Goal: Information Seeking & Learning: Understand process/instructions

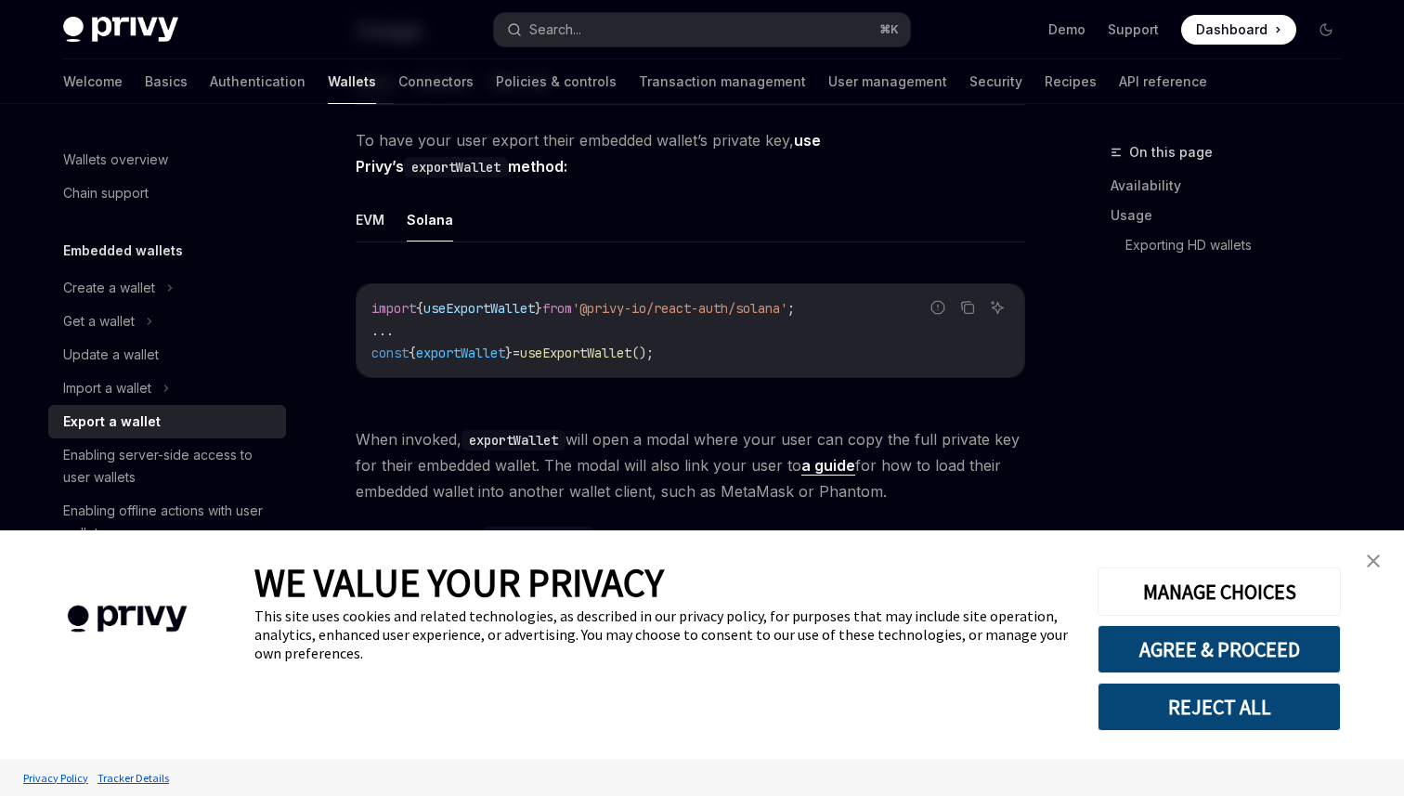
scroll to position [590, 0]
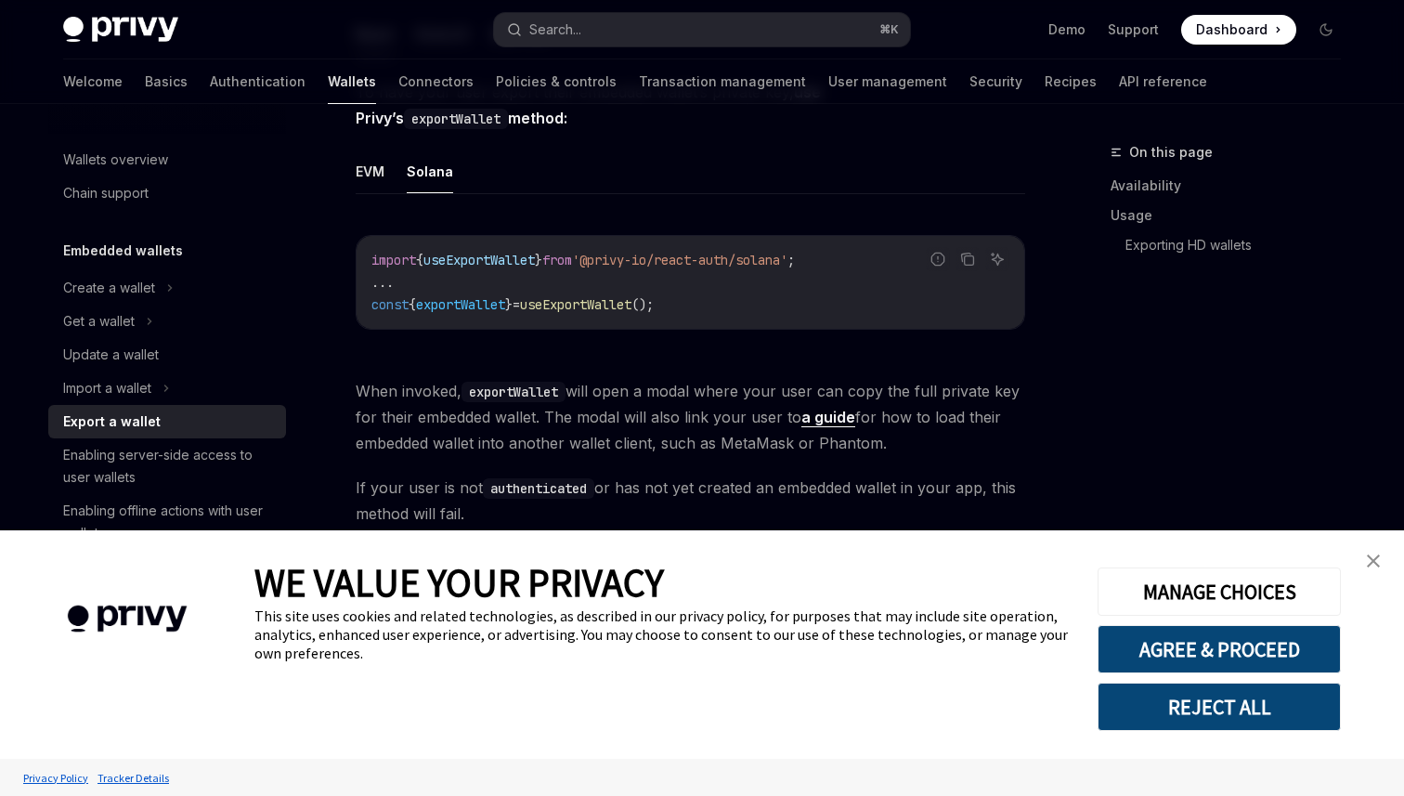
click at [1373, 559] on img "close banner" at bounding box center [1373, 560] width 13 height 13
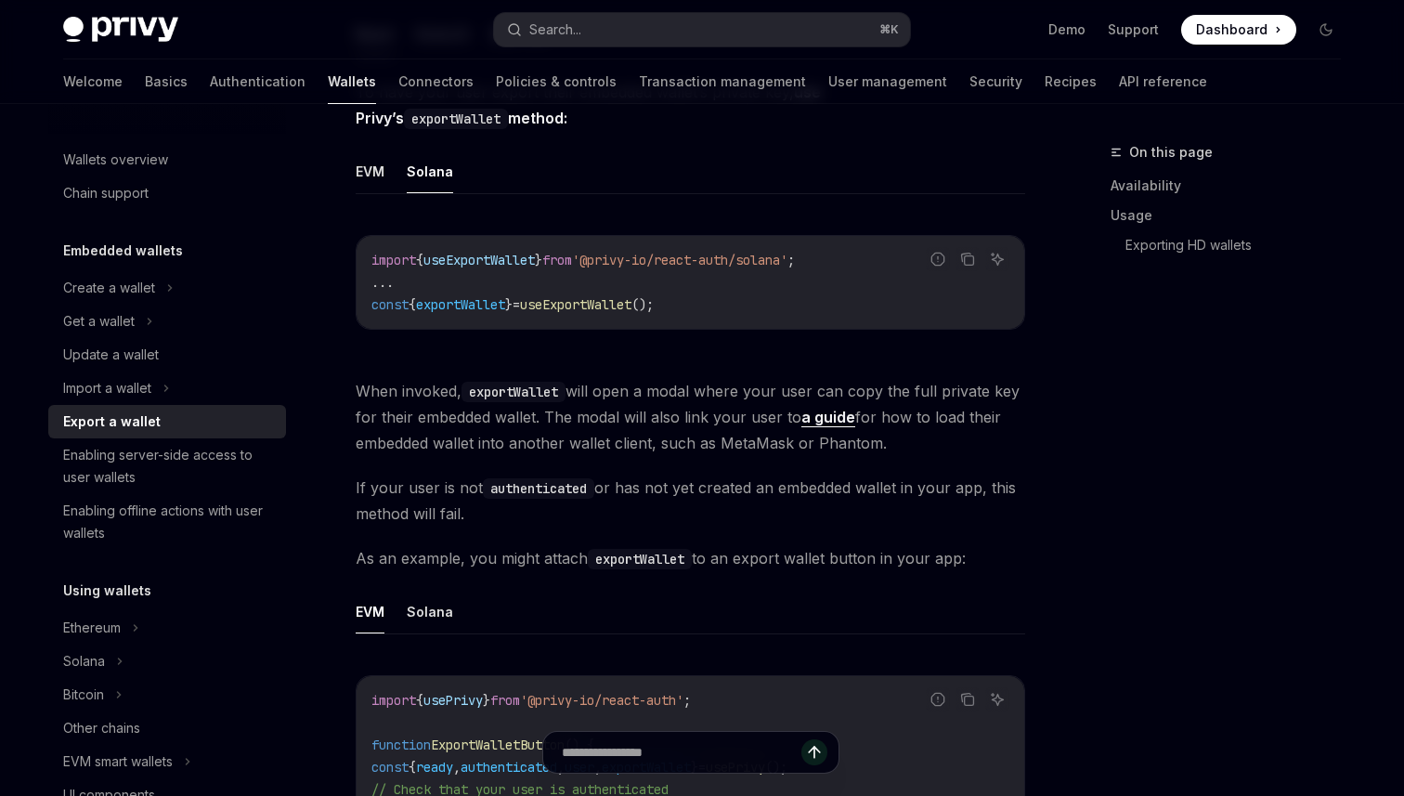
click at [725, 482] on span "If your user is not authenticated or has not yet created an embedded wallet in …" at bounding box center [690, 500] width 669 height 52
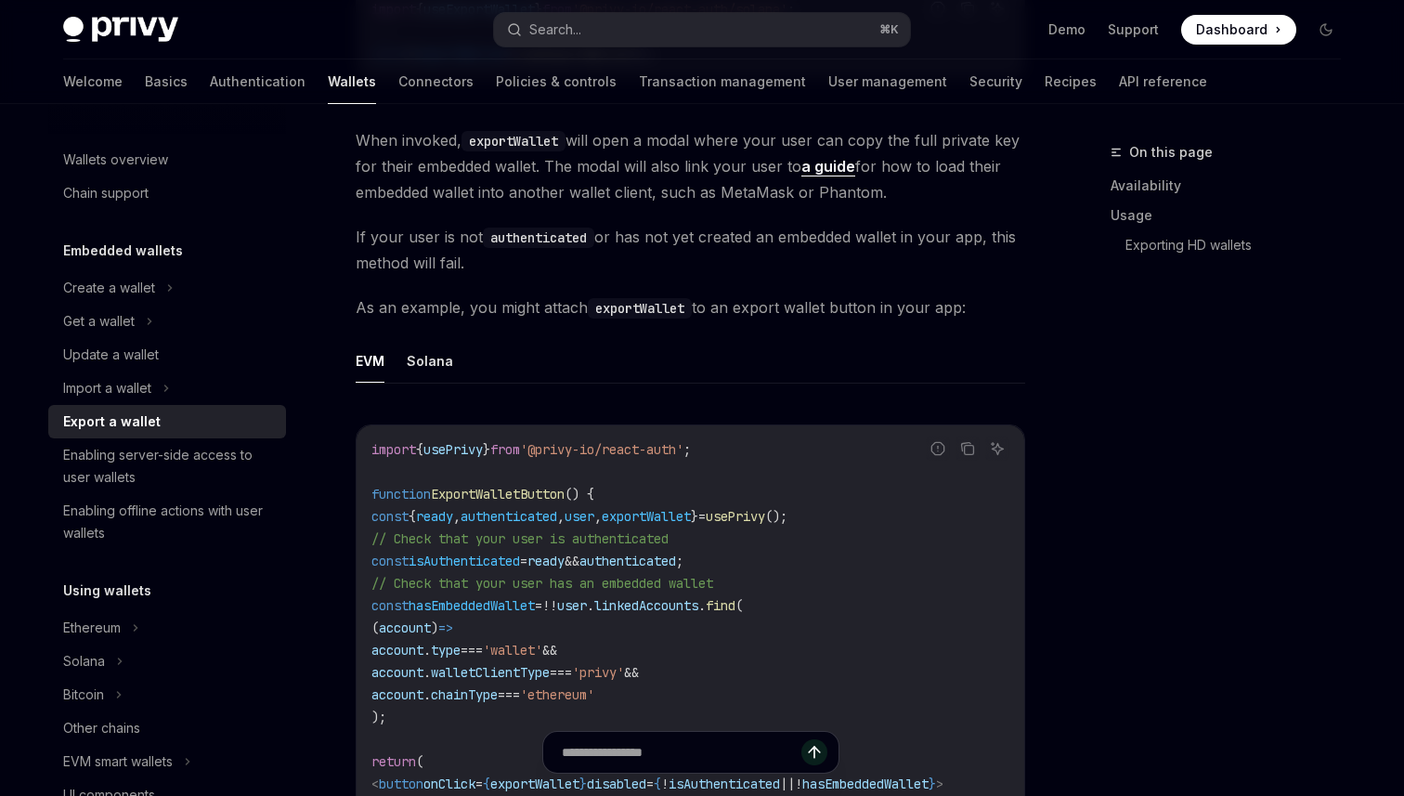
scroll to position [841, 0]
click at [417, 357] on button "Solana" at bounding box center [430, 360] width 46 height 44
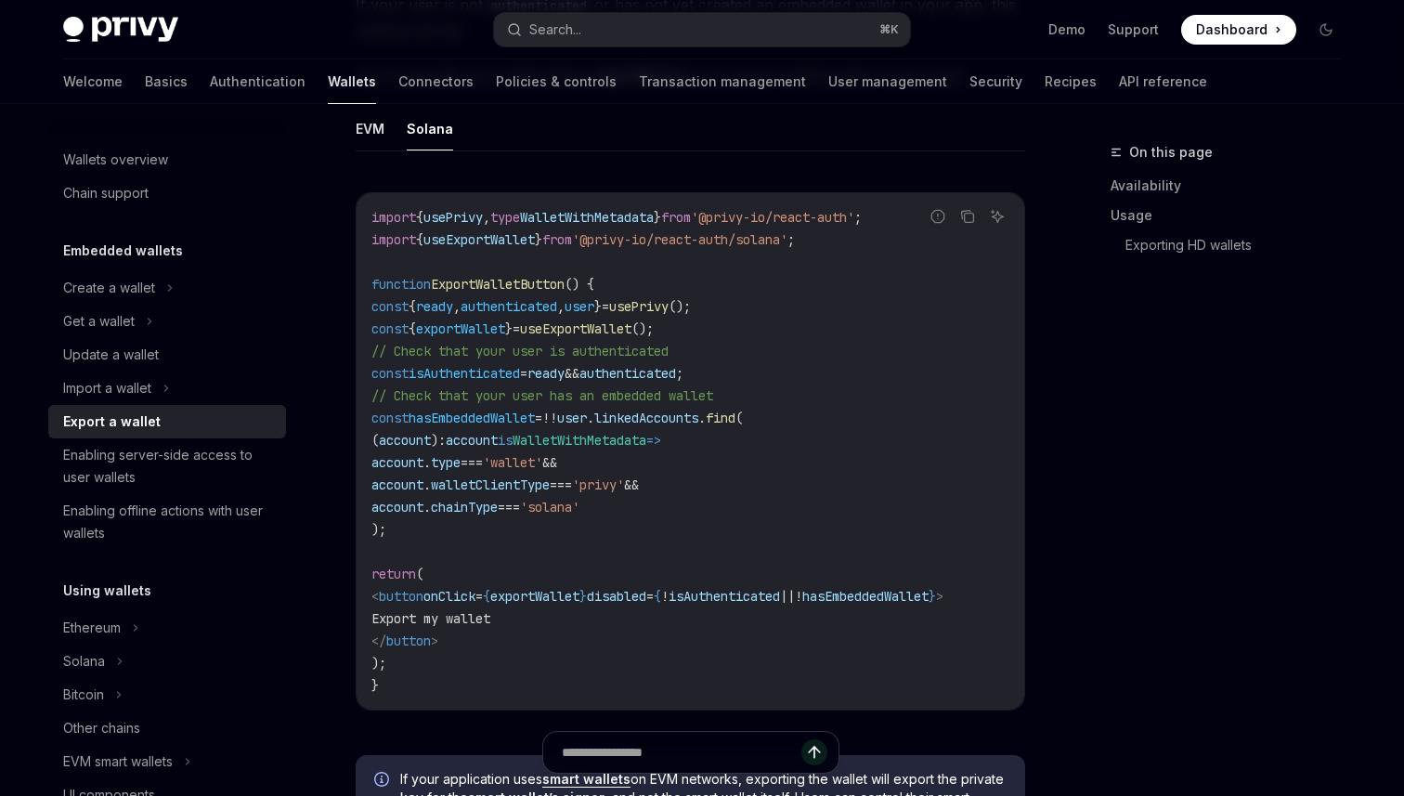
scroll to position [1063, 0]
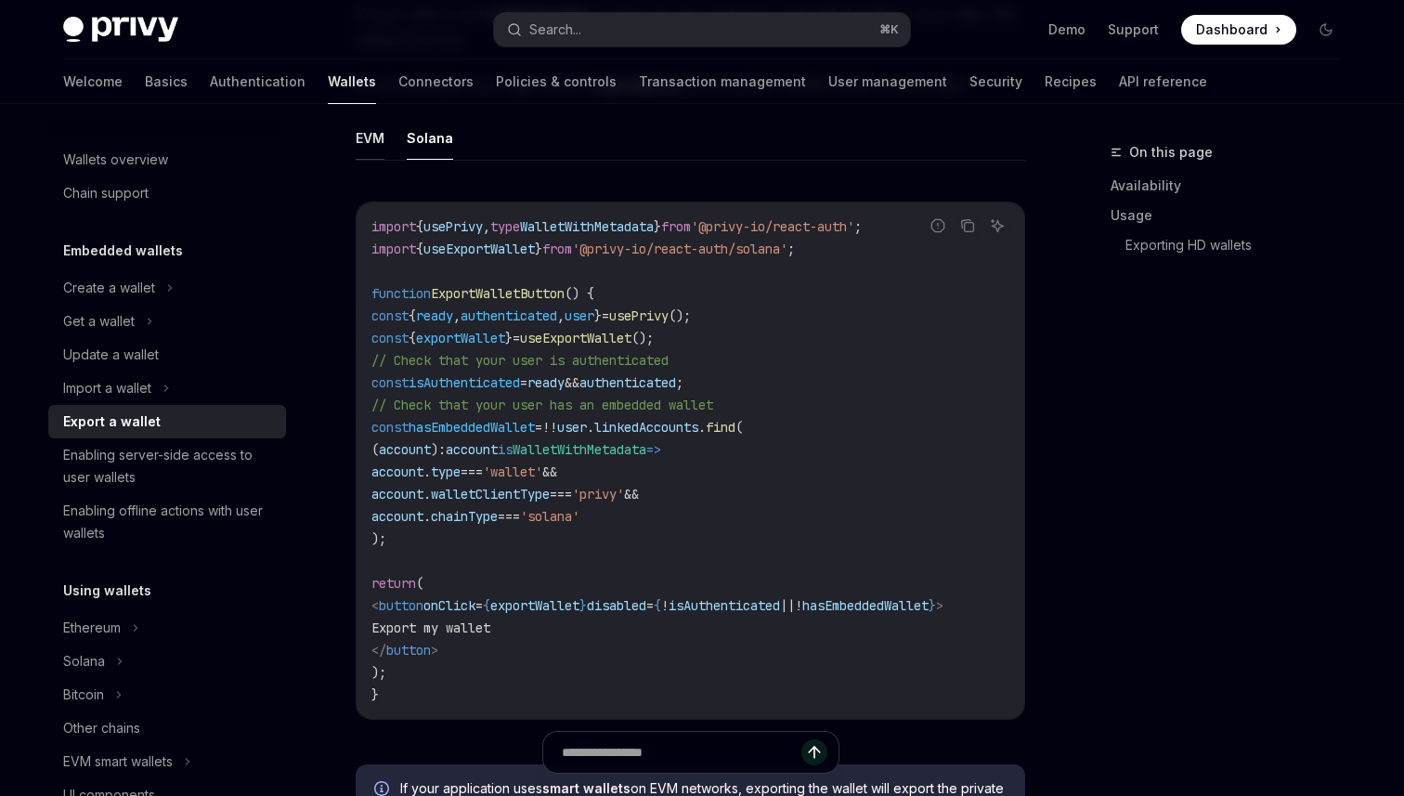
click at [358, 139] on button "EVM" at bounding box center [370, 138] width 29 height 44
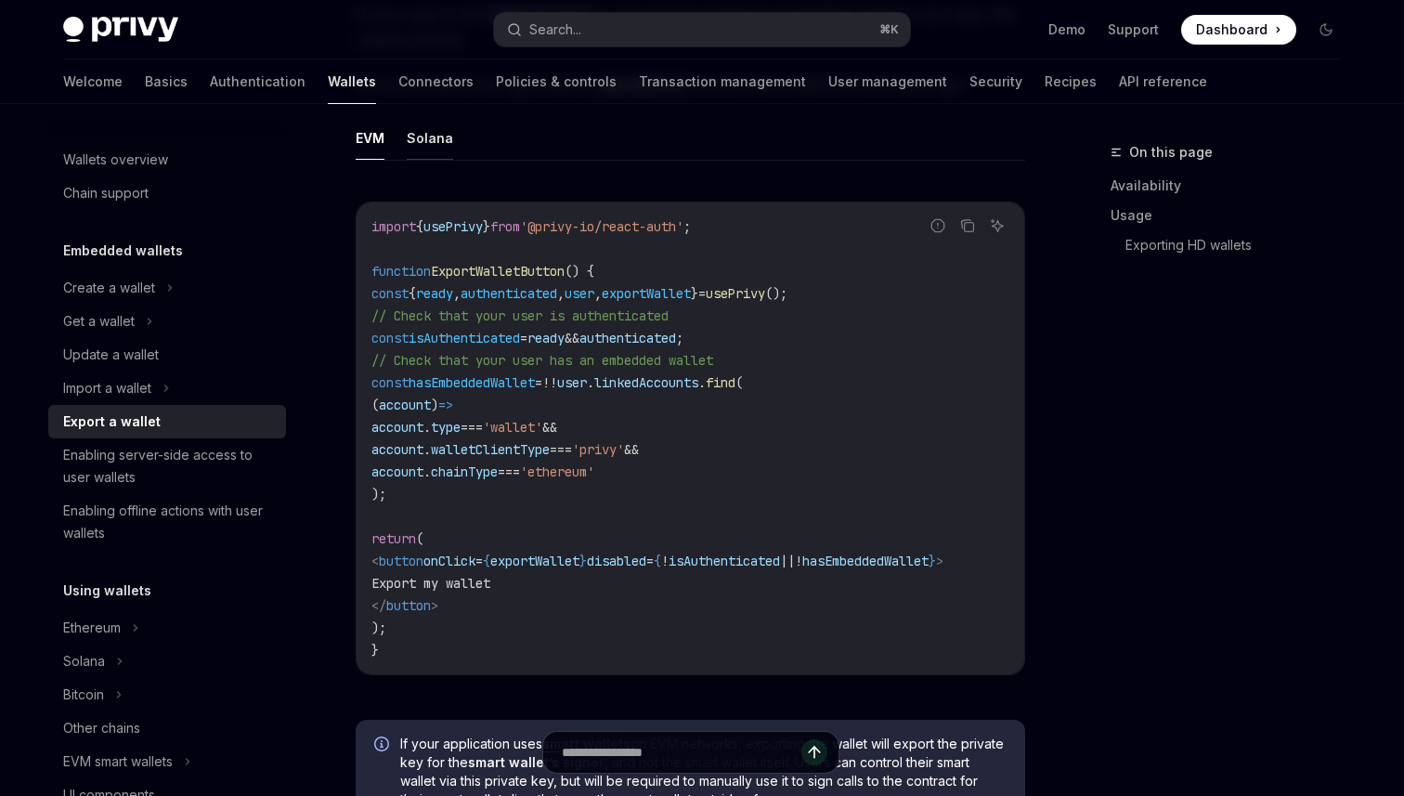
click at [429, 138] on button "Solana" at bounding box center [430, 138] width 46 height 44
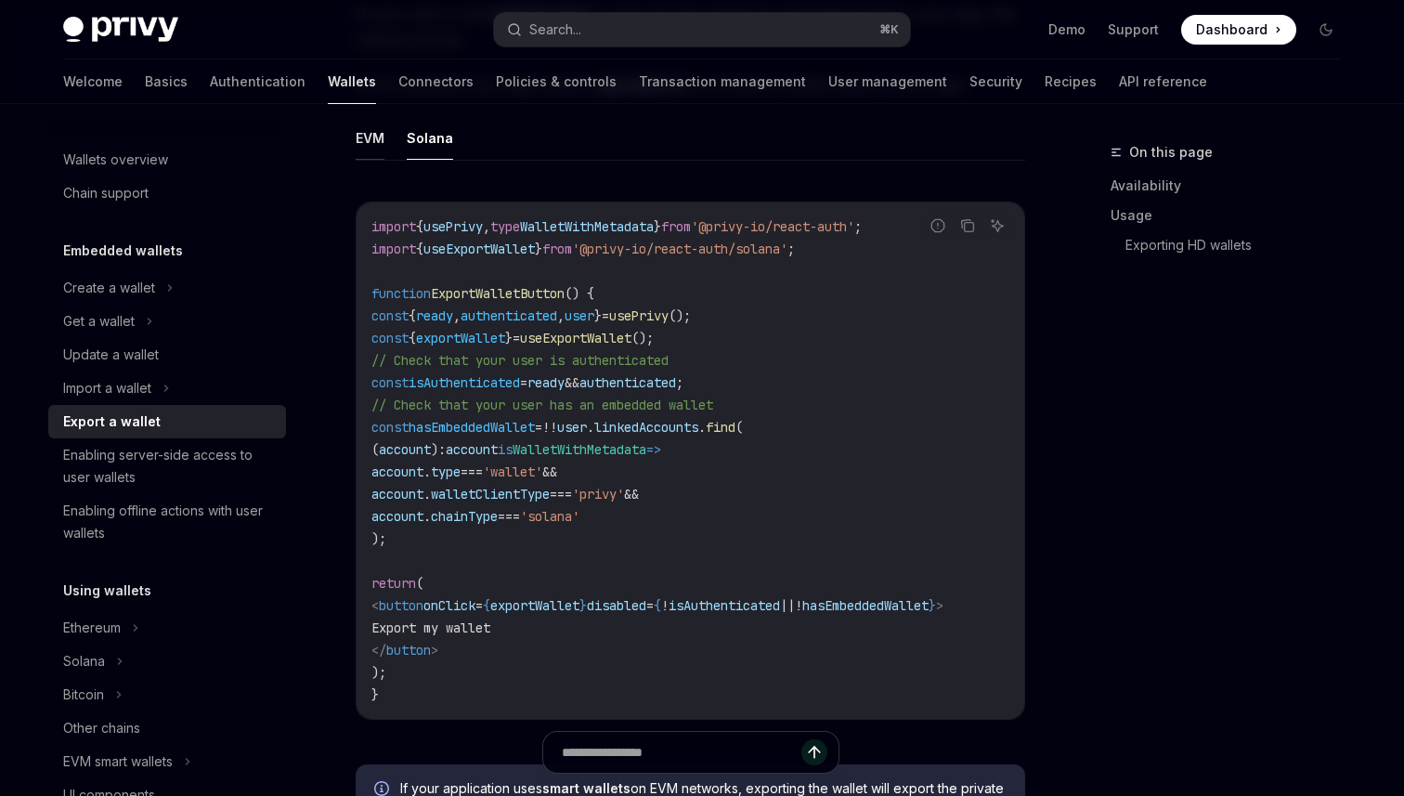
click at [368, 141] on button "EVM" at bounding box center [370, 138] width 29 height 44
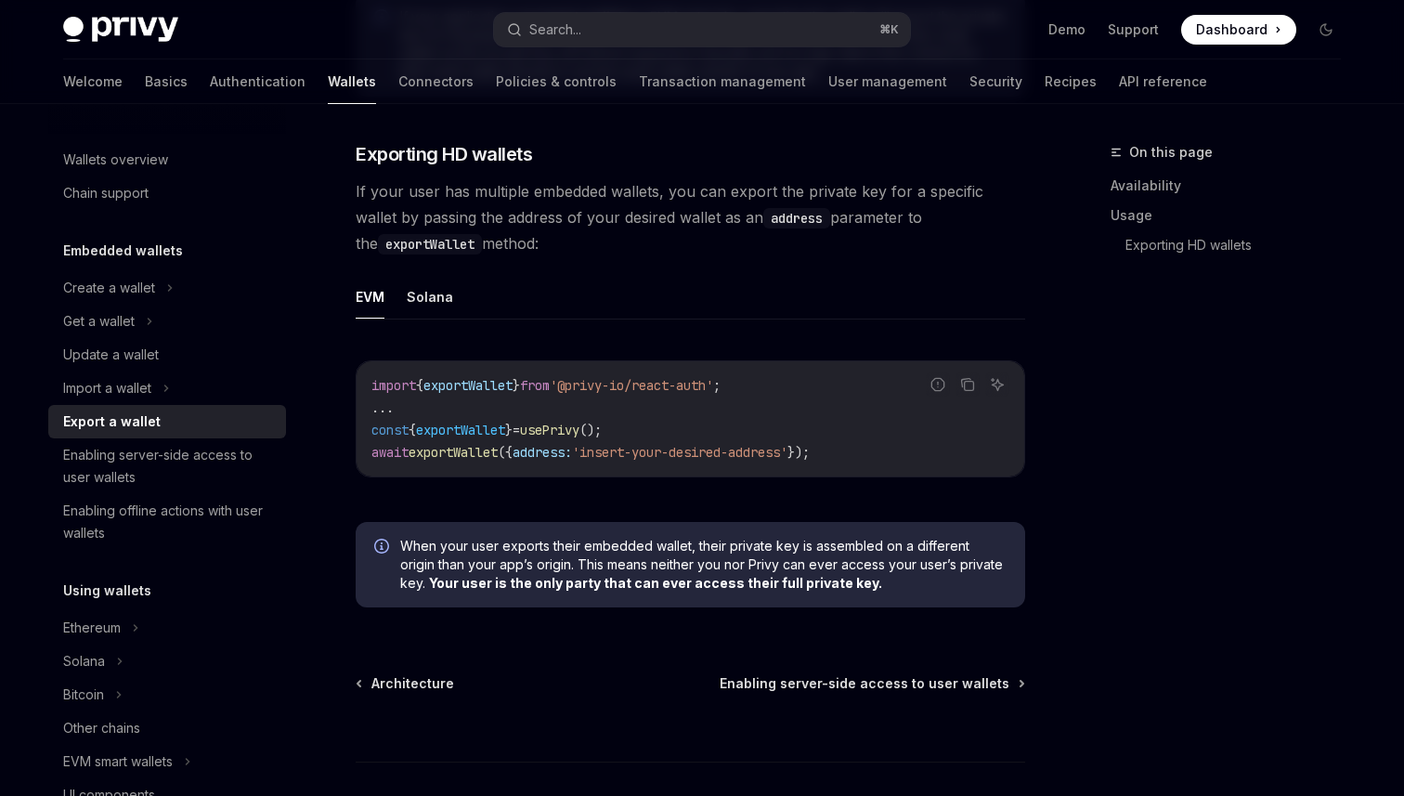
scroll to position [1796, 0]
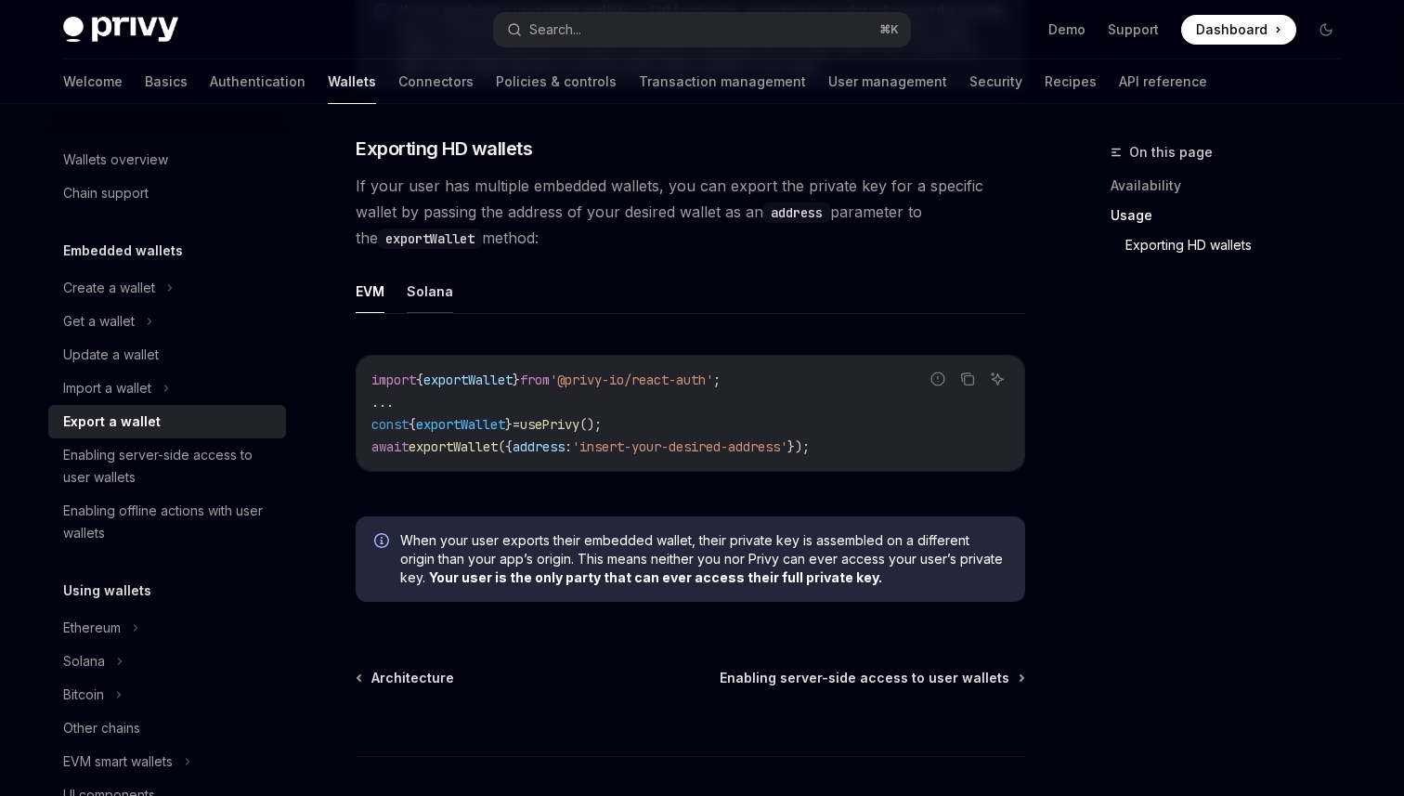
click at [427, 296] on button "Solana" at bounding box center [430, 291] width 46 height 44
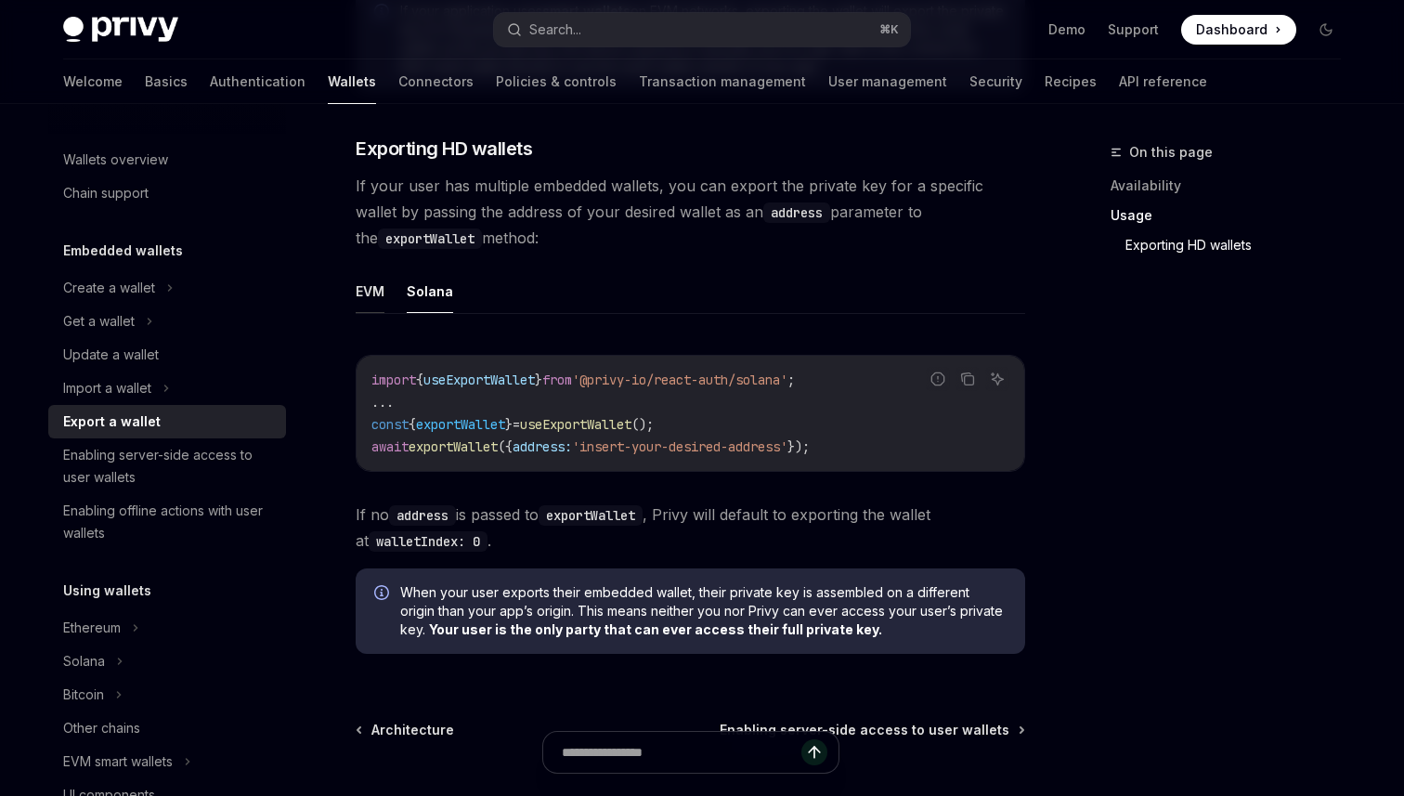
click at [361, 300] on button "EVM" at bounding box center [370, 291] width 29 height 44
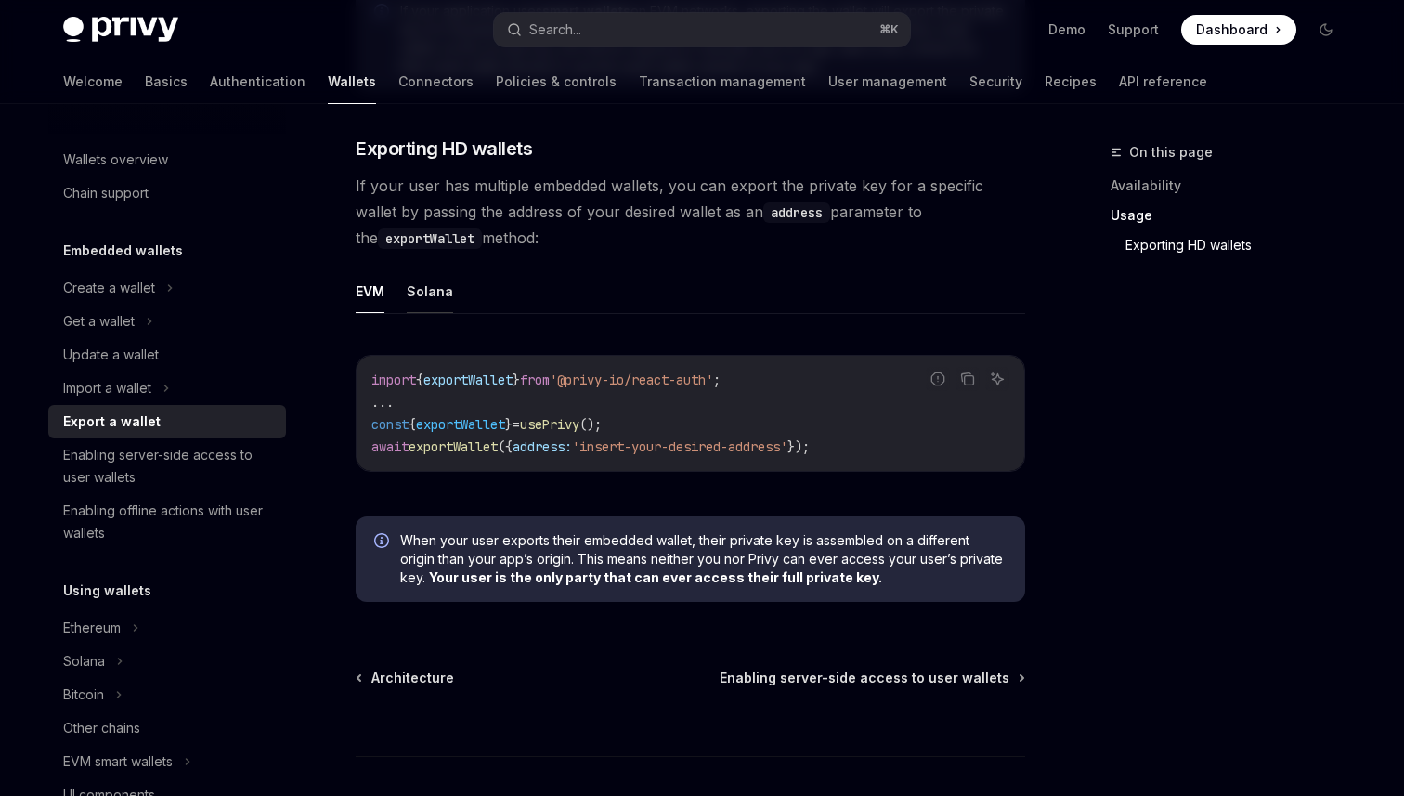
click at [415, 293] on button "Solana" at bounding box center [430, 291] width 46 height 44
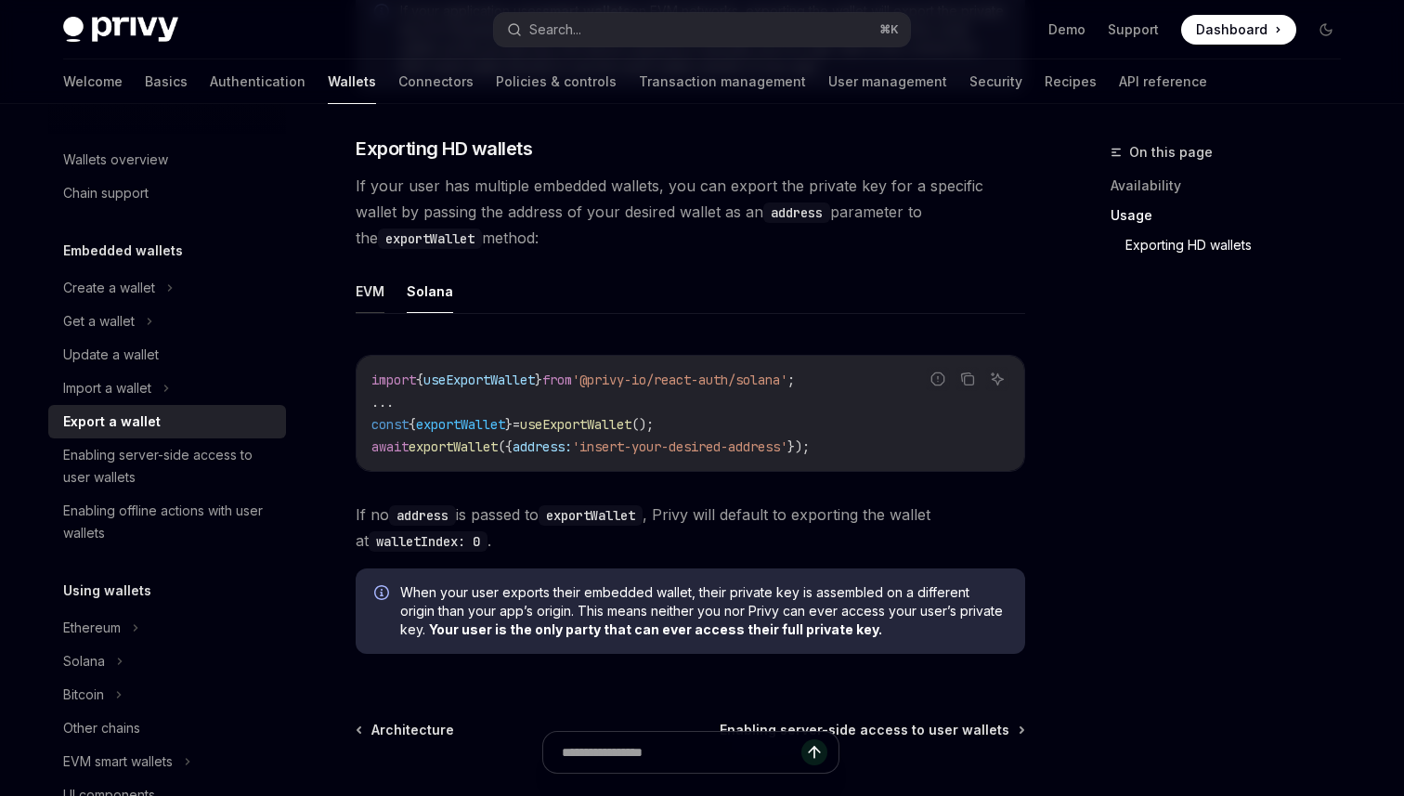
click at [366, 302] on button "EVM" at bounding box center [370, 291] width 29 height 44
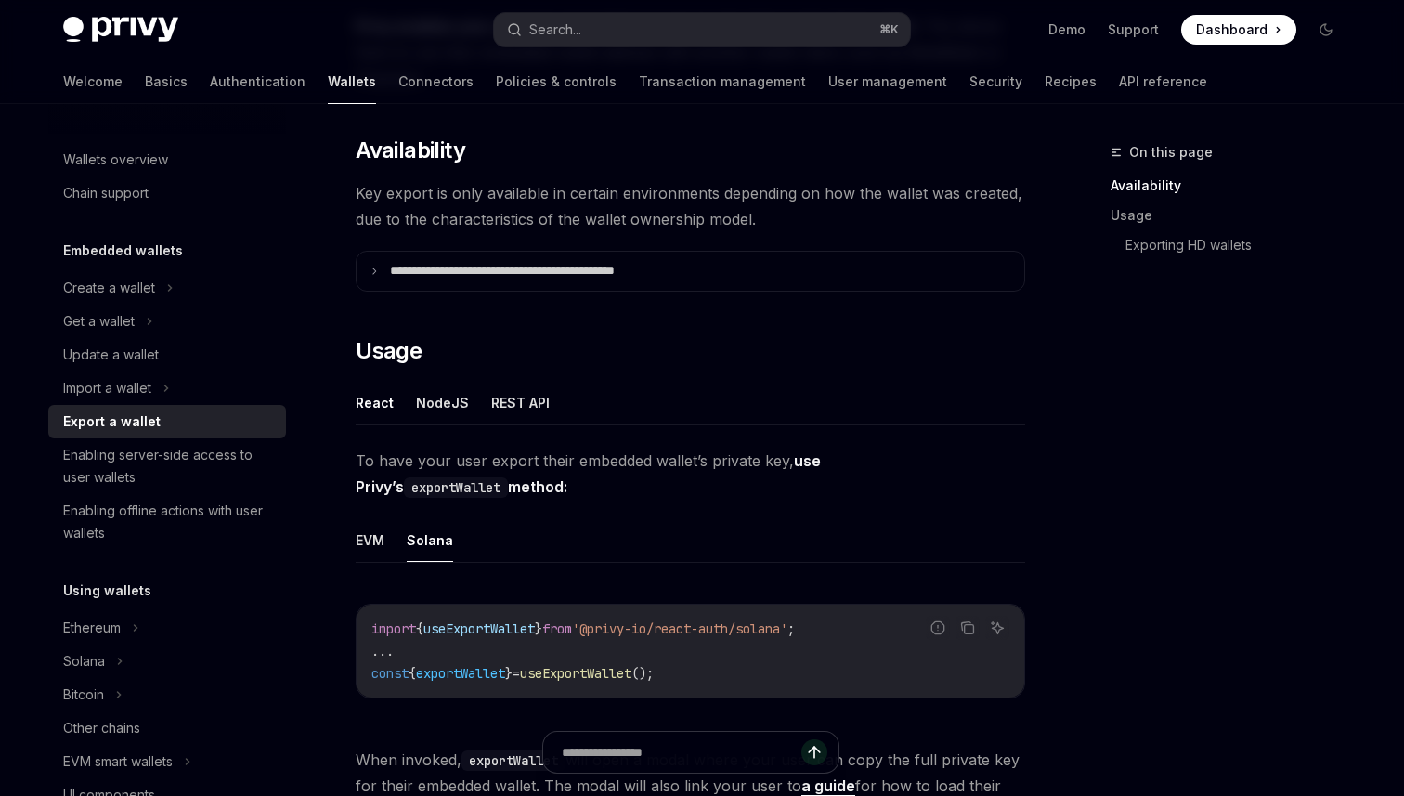
click at [491, 415] on button "REST API" at bounding box center [520, 403] width 58 height 44
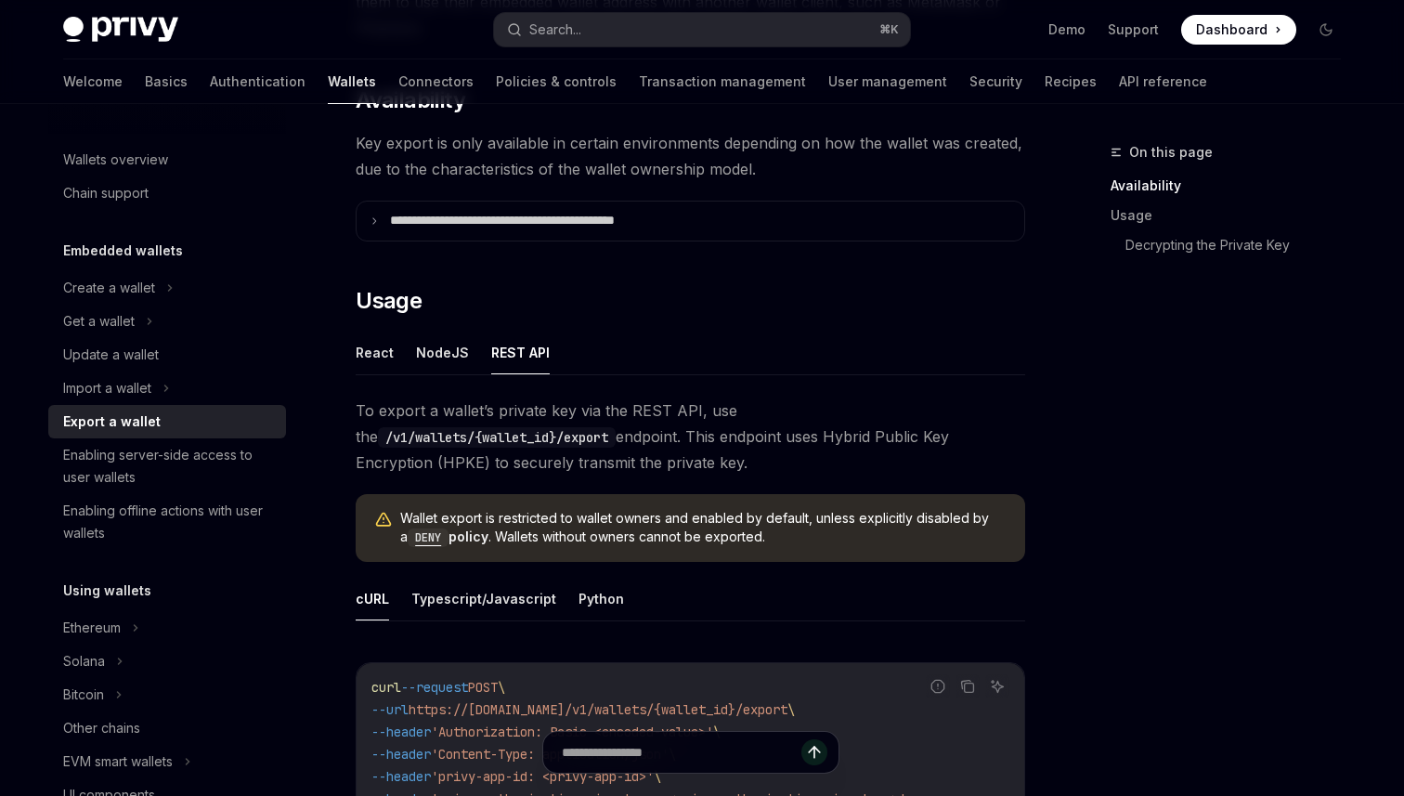
scroll to position [299, 0]
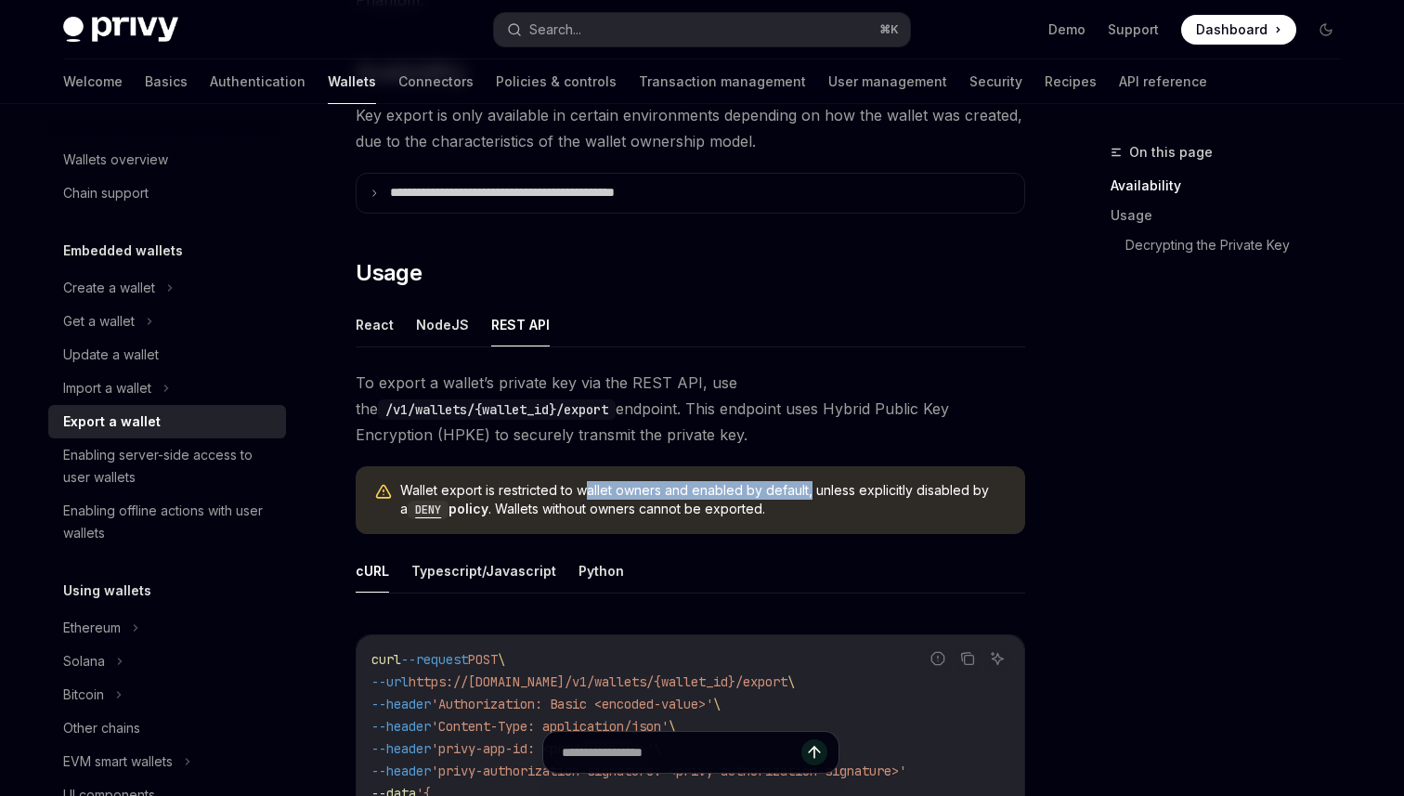
drag, startPoint x: 585, startPoint y: 494, endPoint x: 810, endPoint y: 494, distance: 224.7
click at [810, 494] on span "Wallet export is restricted to wallet owners and enabled by default, unless exp…" at bounding box center [703, 500] width 606 height 38
click at [871, 490] on span "Wallet export is restricted to wallet owners and enabled by default, unless exp…" at bounding box center [703, 500] width 606 height 38
click at [434, 331] on button "NodeJS" at bounding box center [442, 325] width 53 height 44
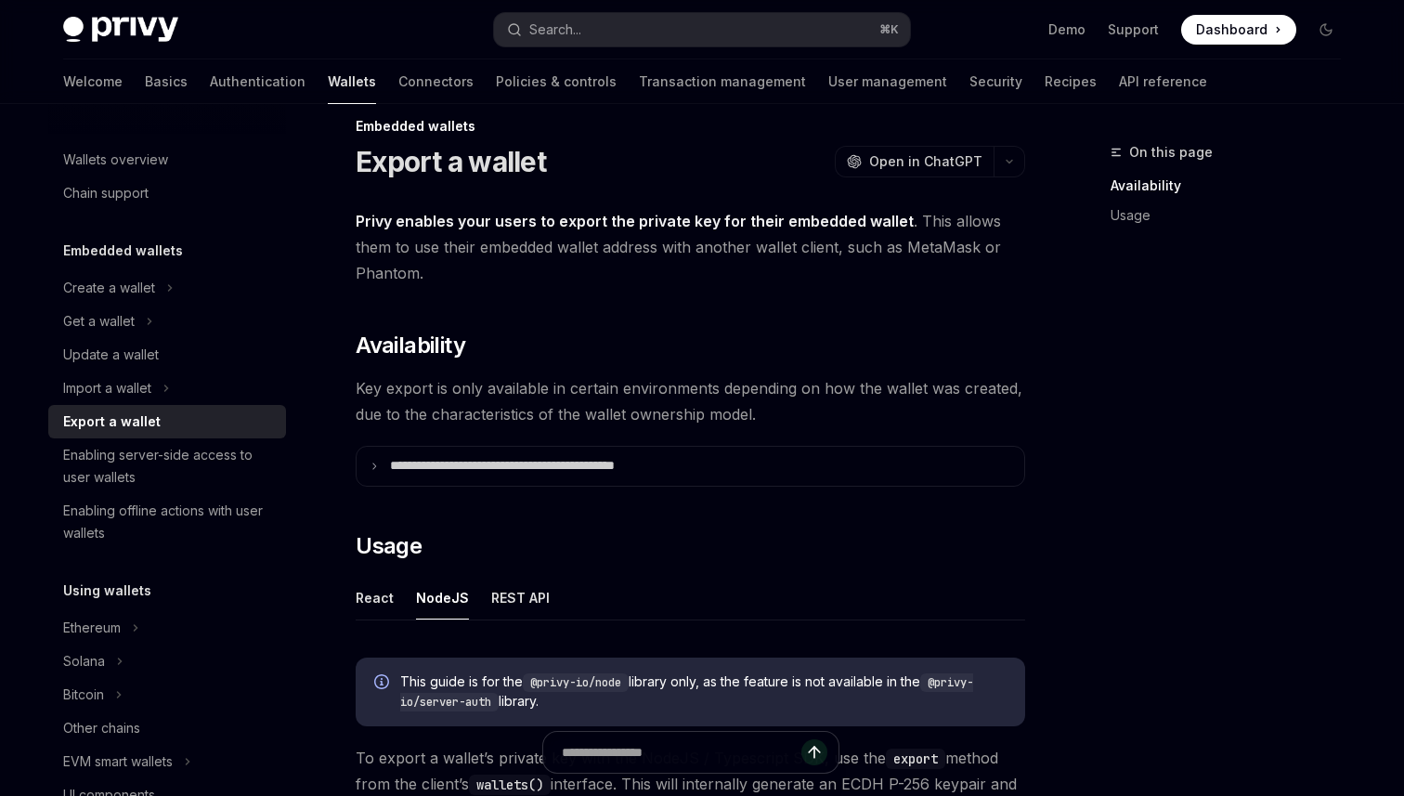
scroll to position [23, 0]
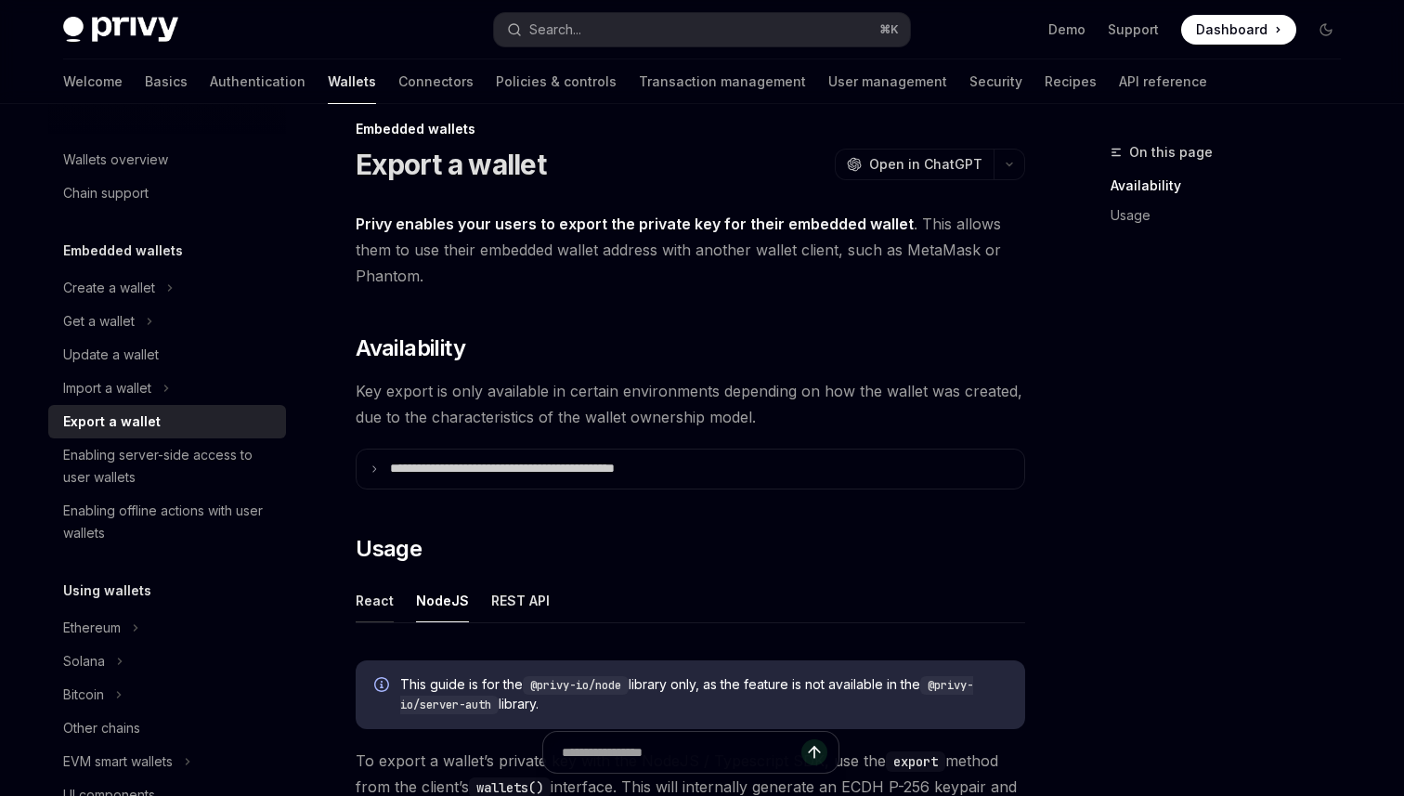
click at [372, 604] on button "React" at bounding box center [375, 600] width 38 height 44
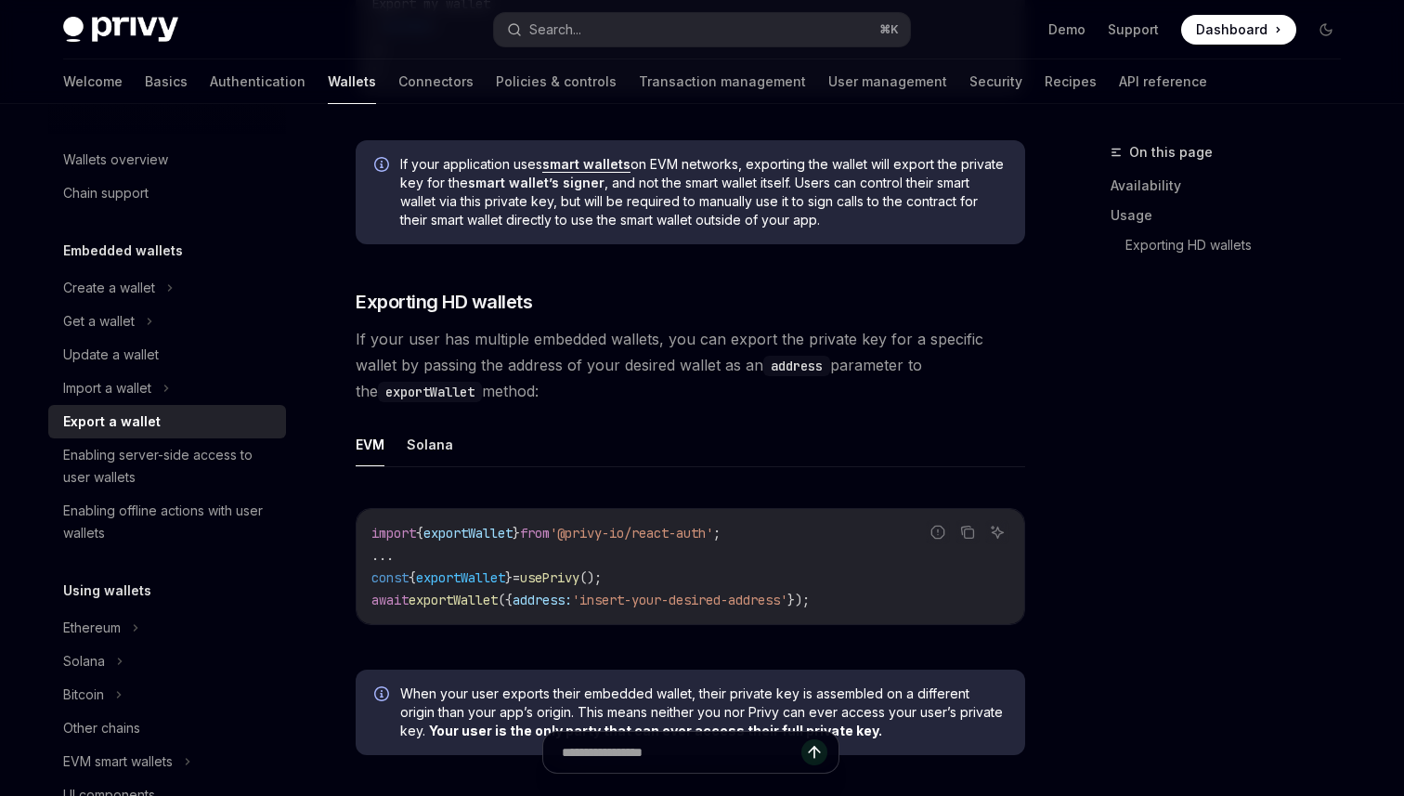
scroll to position [1661, 0]
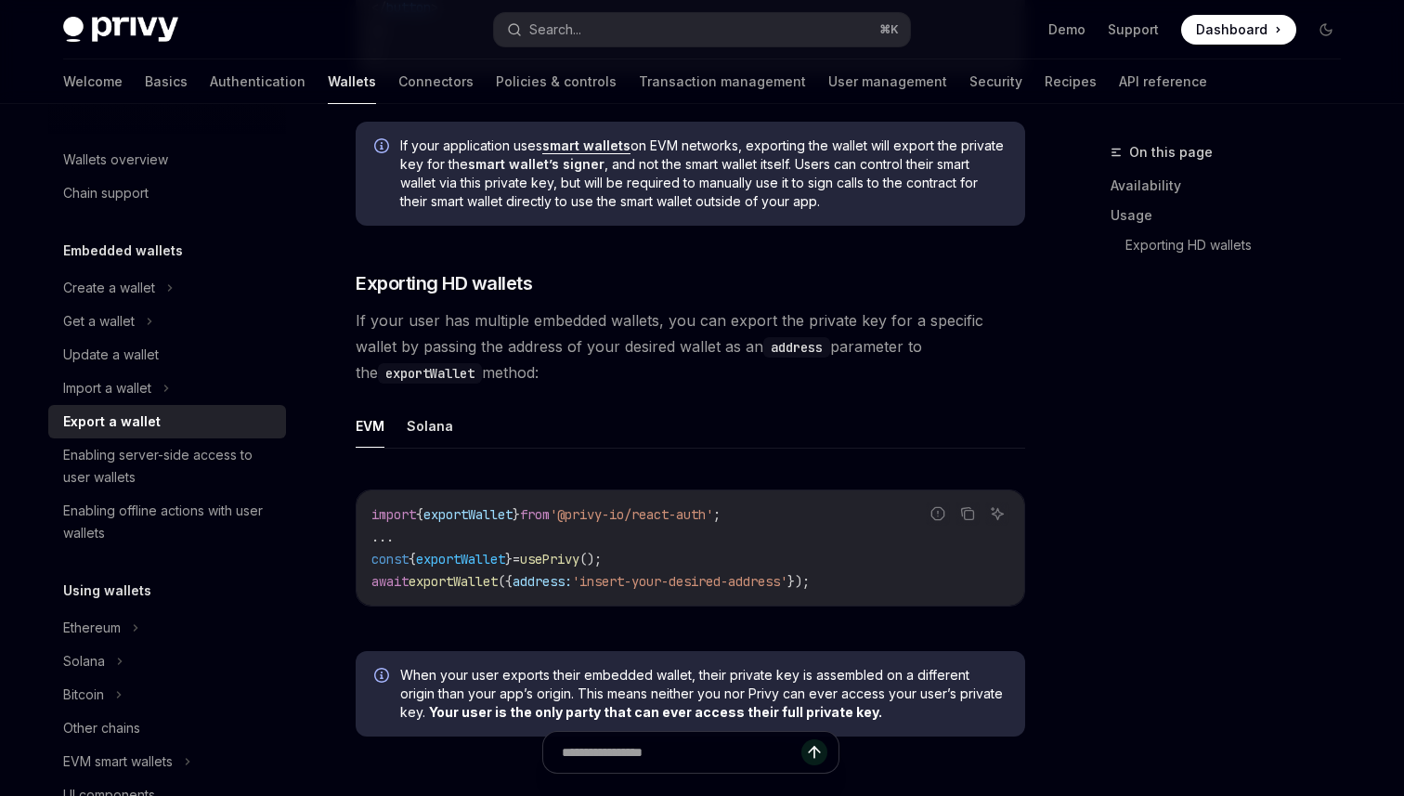
click at [690, 411] on ul "EVM Solana" at bounding box center [690, 426] width 669 height 45
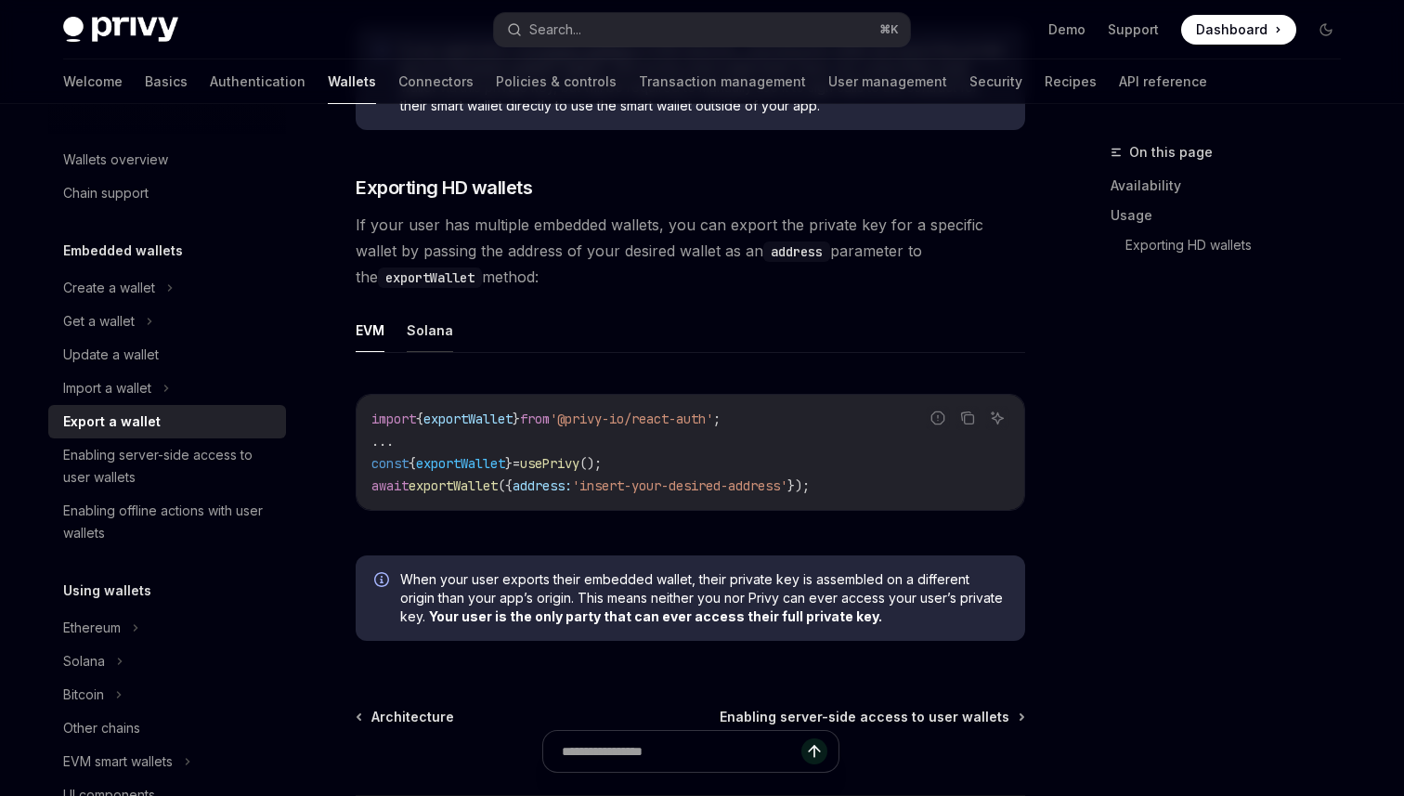
click at [424, 339] on button "Solana" at bounding box center [430, 330] width 46 height 44
type textarea "*"
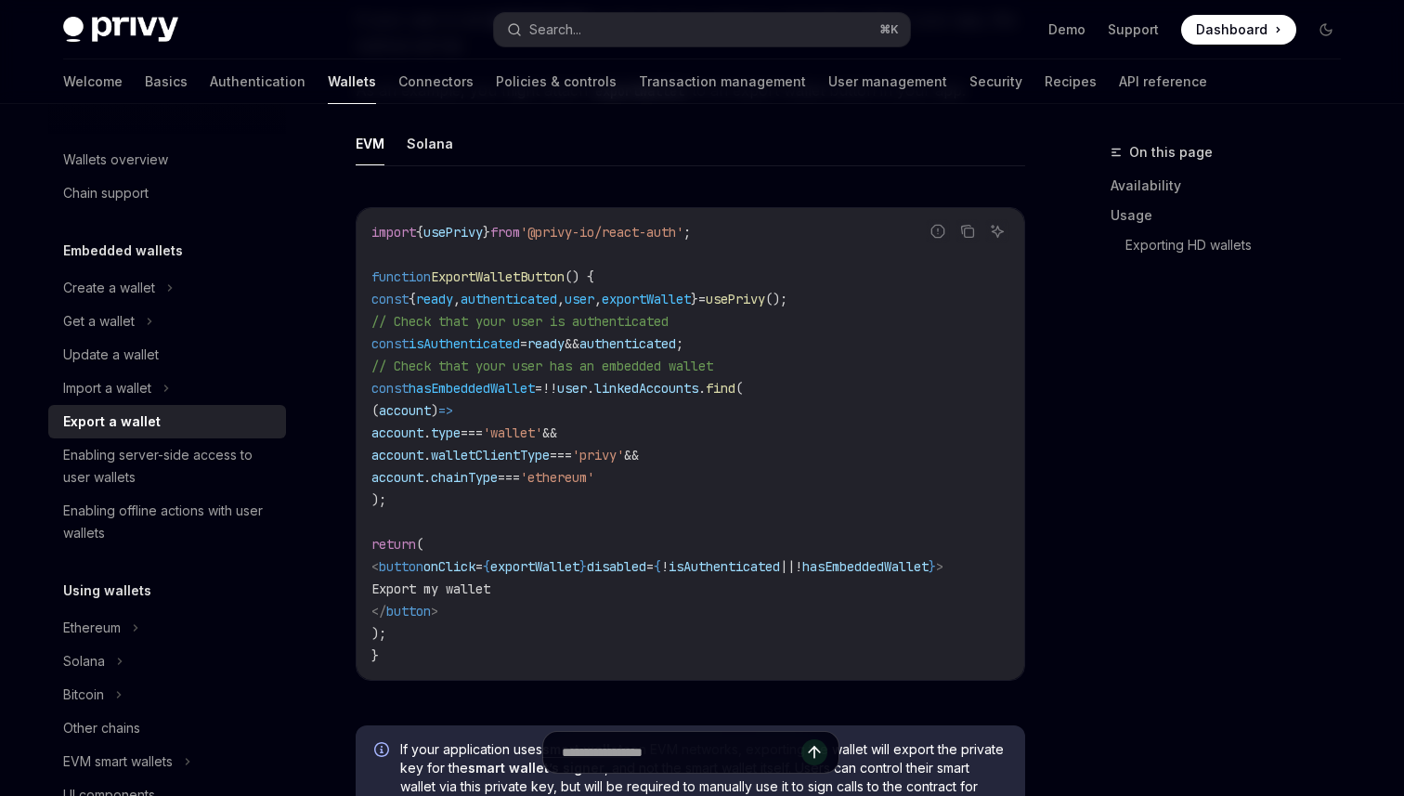
scroll to position [1051, 0]
